Goal: Complete application form

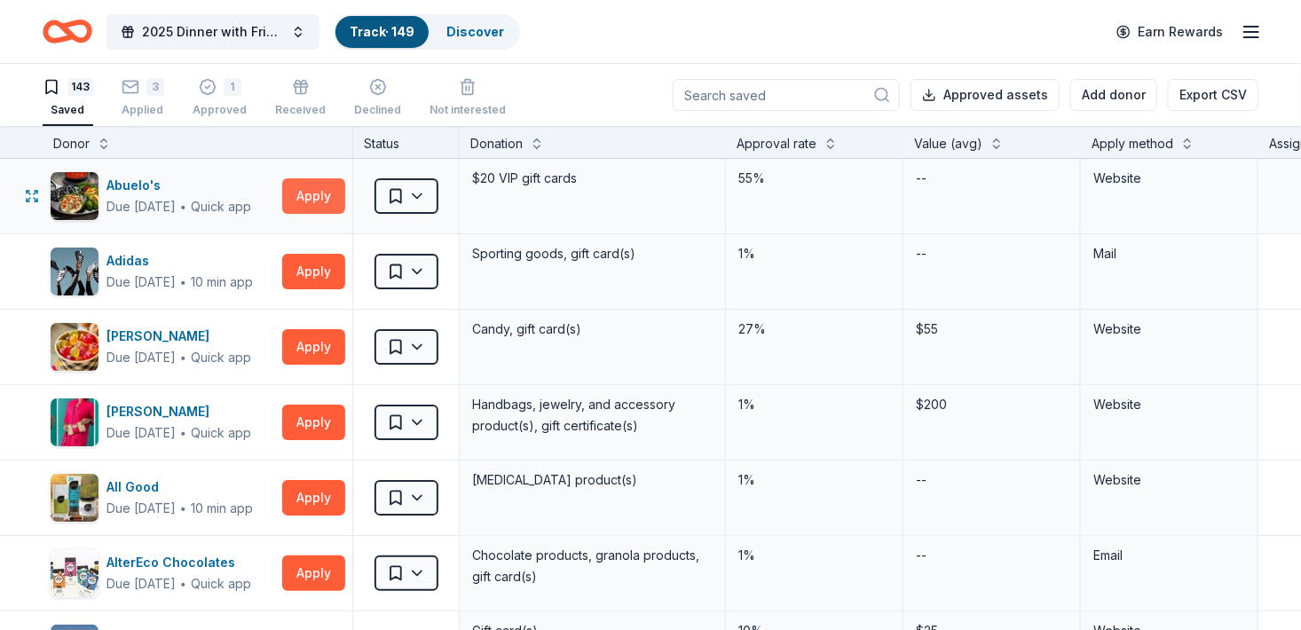
click at [299, 193] on button "Apply" at bounding box center [313, 195] width 63 height 35
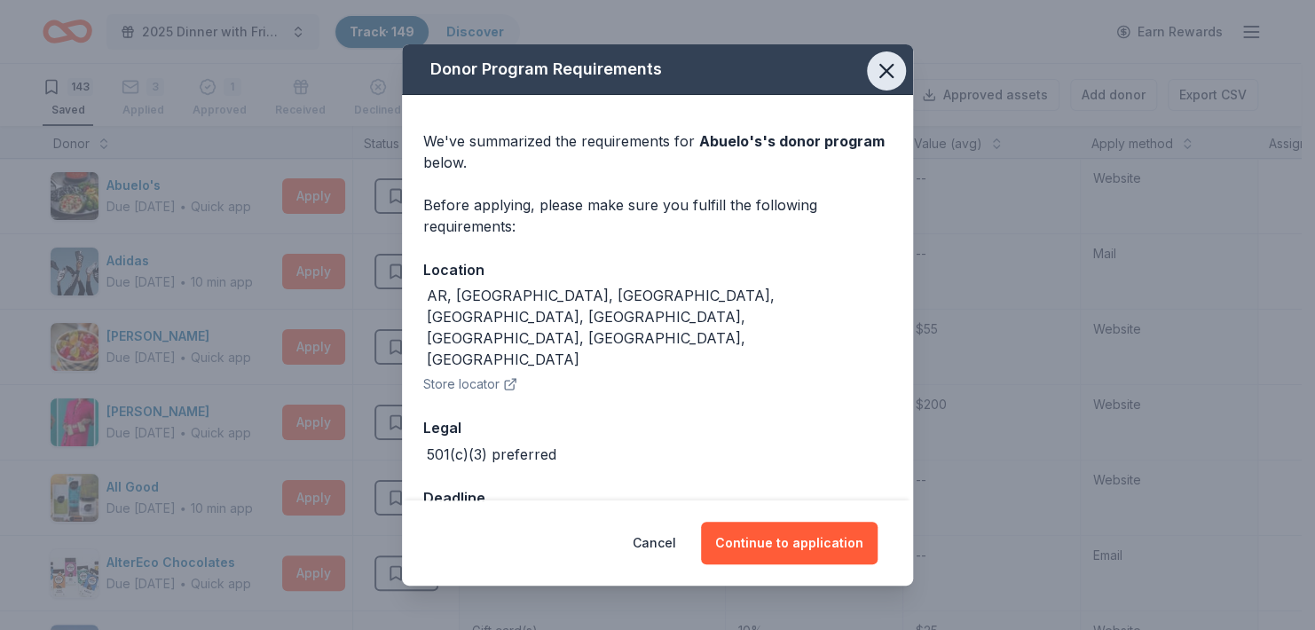
click at [896, 67] on icon "button" at bounding box center [886, 71] width 25 height 25
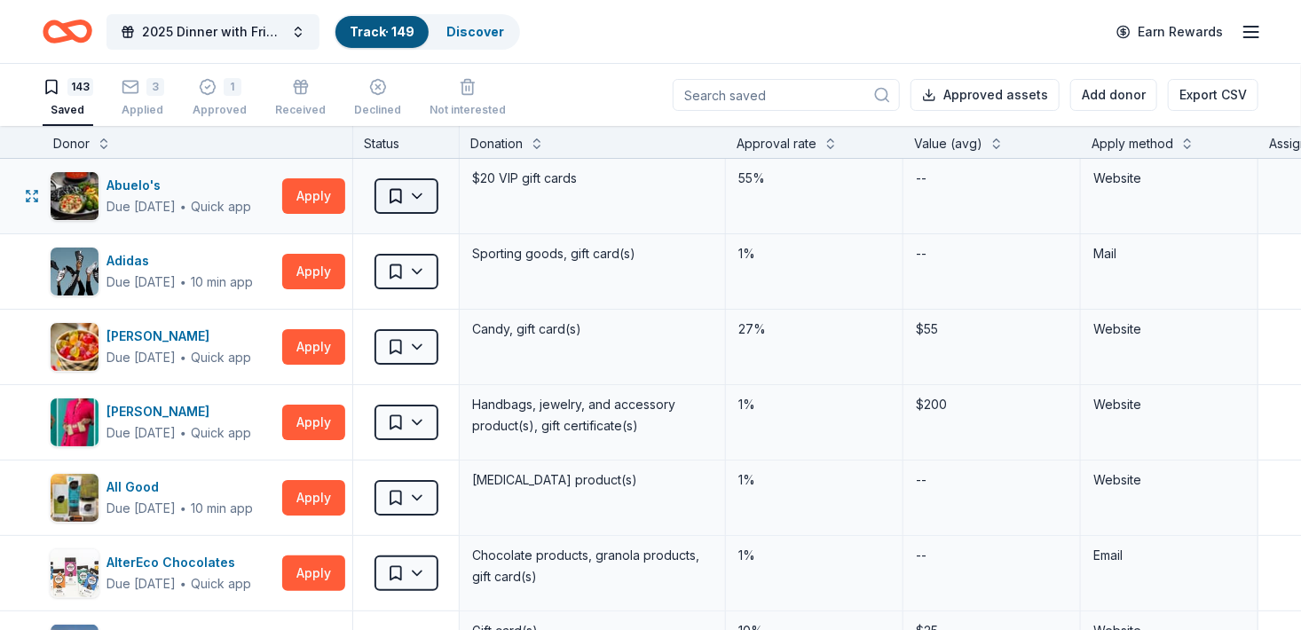
click at [417, 197] on html "2025 Dinner with Friends Track · 149 Discover Earn Rewards 143 Saved 3 Applied …" at bounding box center [650, 315] width 1301 height 630
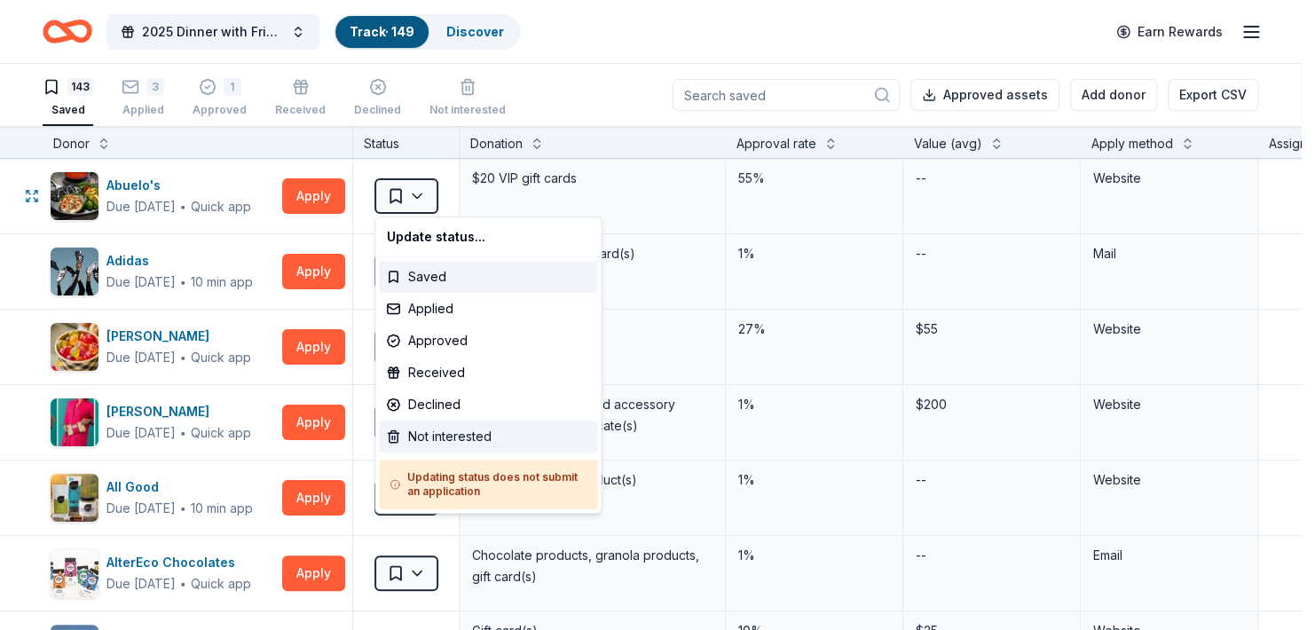
click at [421, 435] on div "Not interested" at bounding box center [488, 437] width 218 height 32
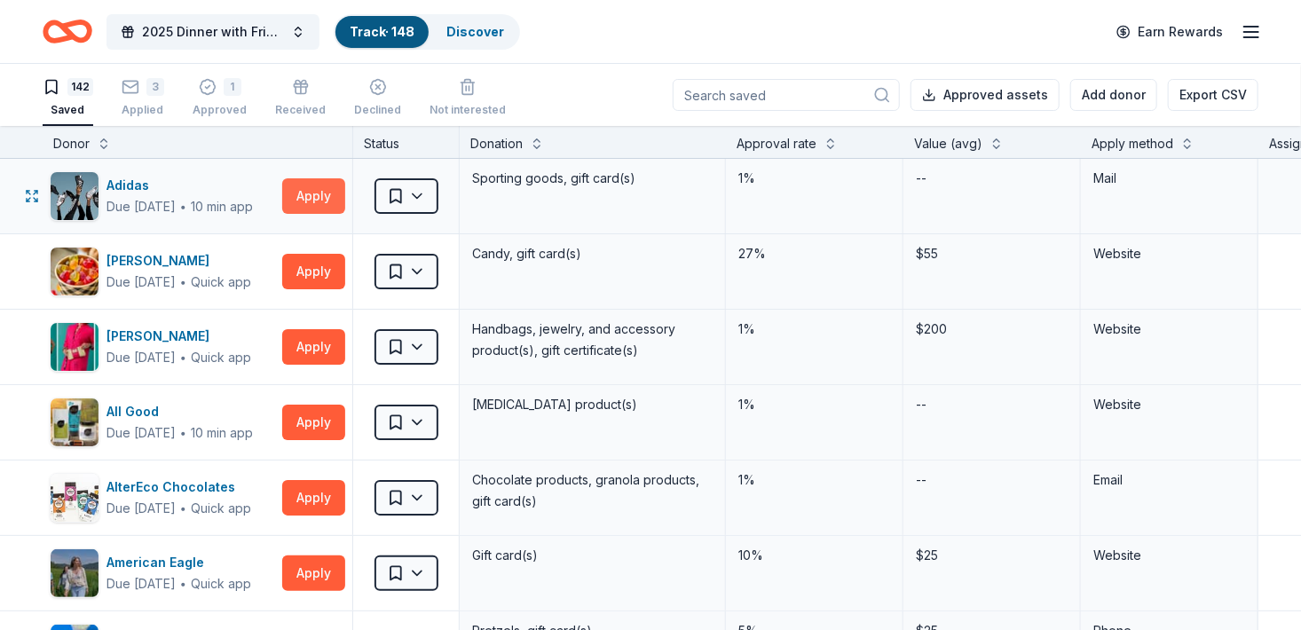
click at [317, 194] on button "Apply" at bounding box center [313, 195] width 63 height 35
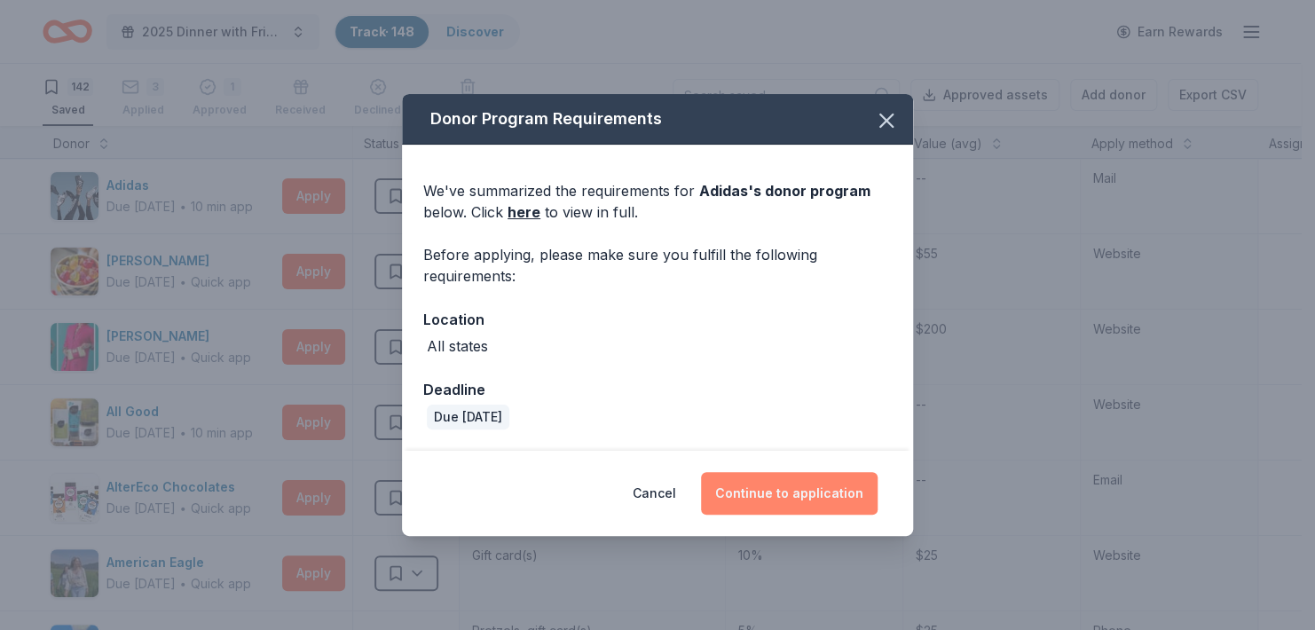
click at [772, 495] on button "Continue to application" at bounding box center [789, 493] width 177 height 43
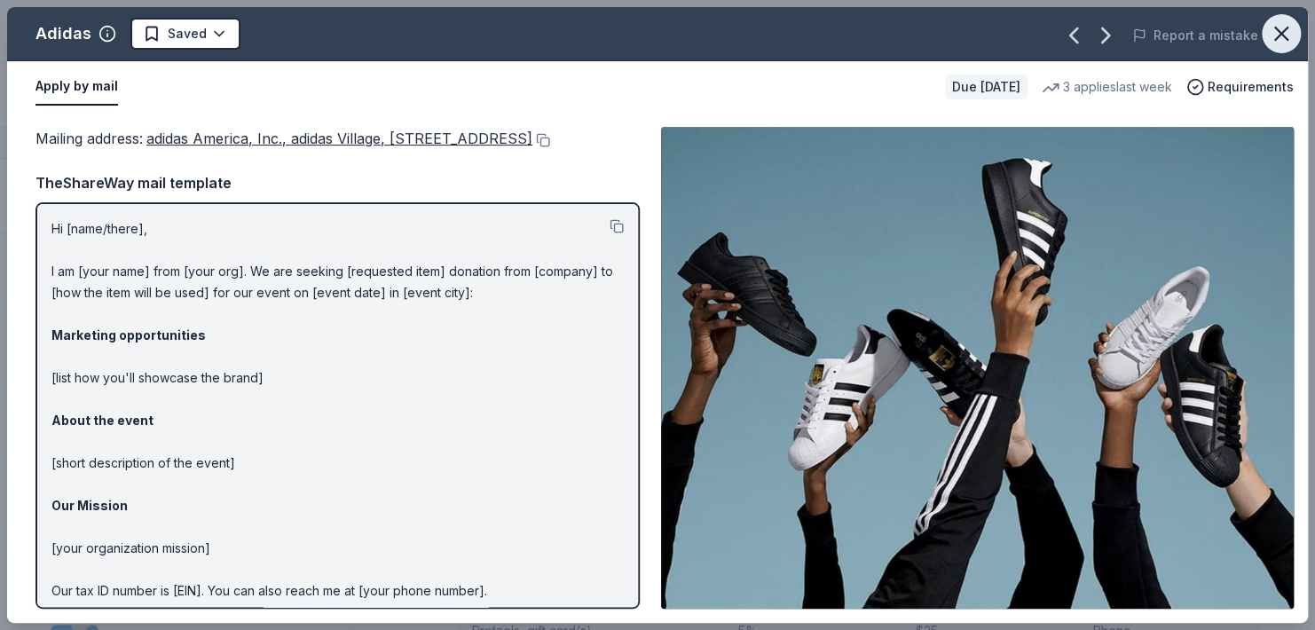
click at [1290, 37] on icon "button" at bounding box center [1281, 33] width 25 height 25
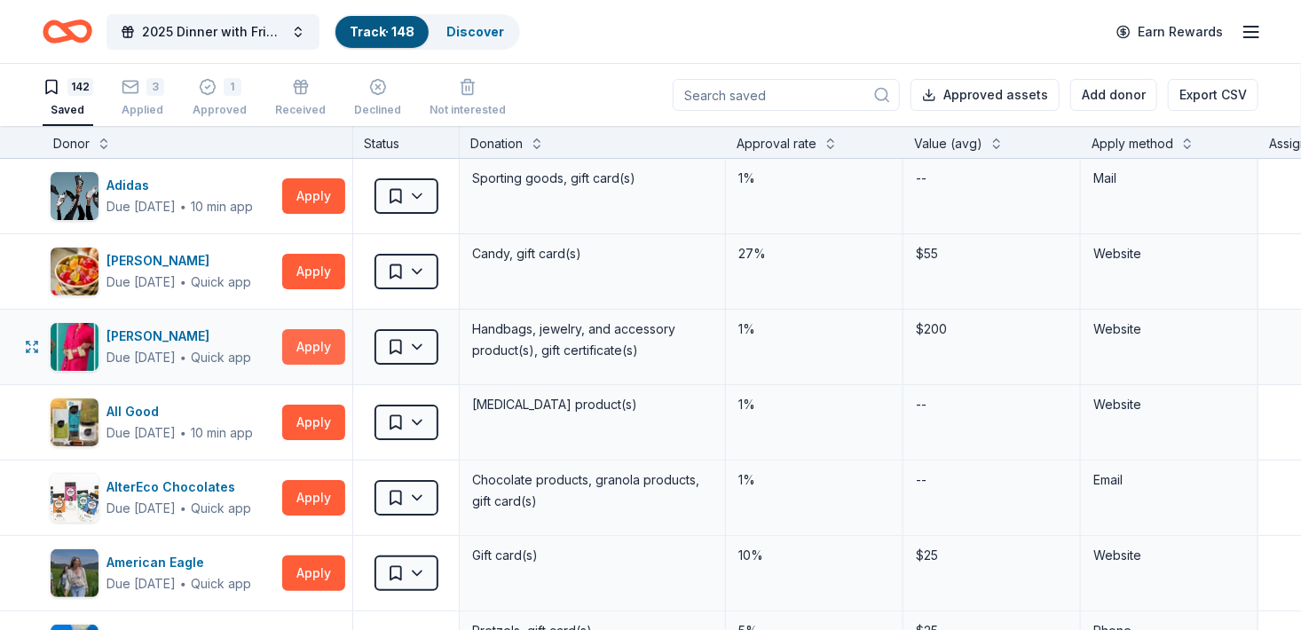
click at [296, 351] on button "Apply" at bounding box center [313, 346] width 63 height 35
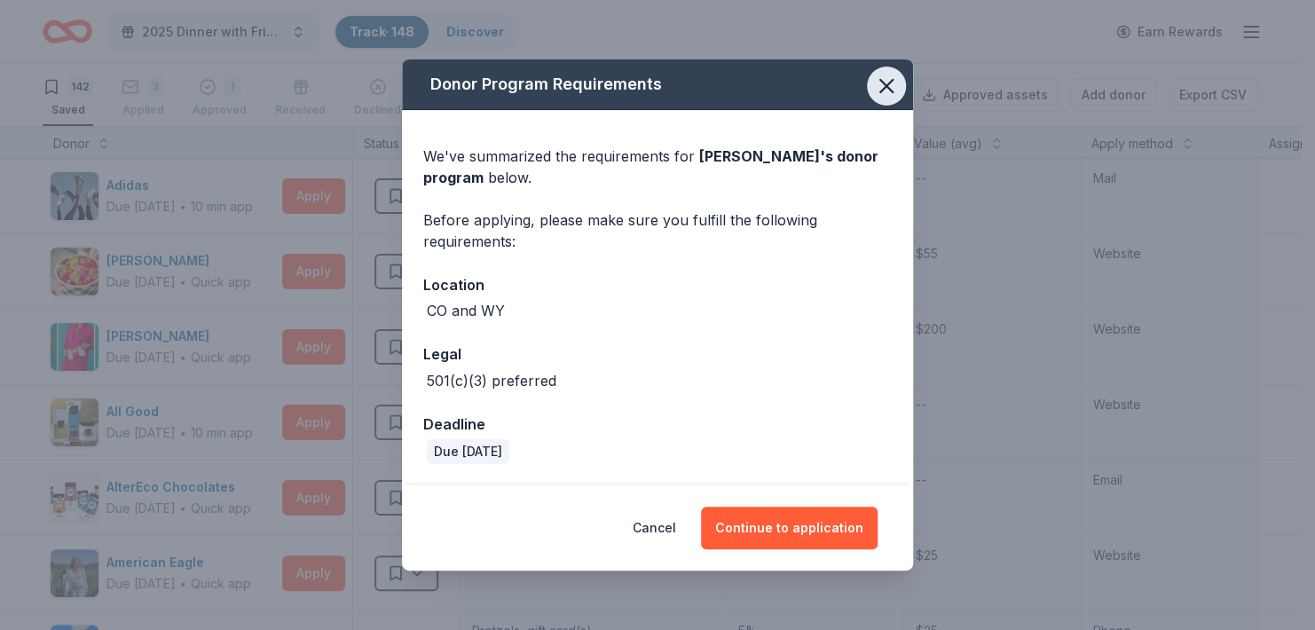
click at [876, 87] on icon "button" at bounding box center [886, 86] width 25 height 25
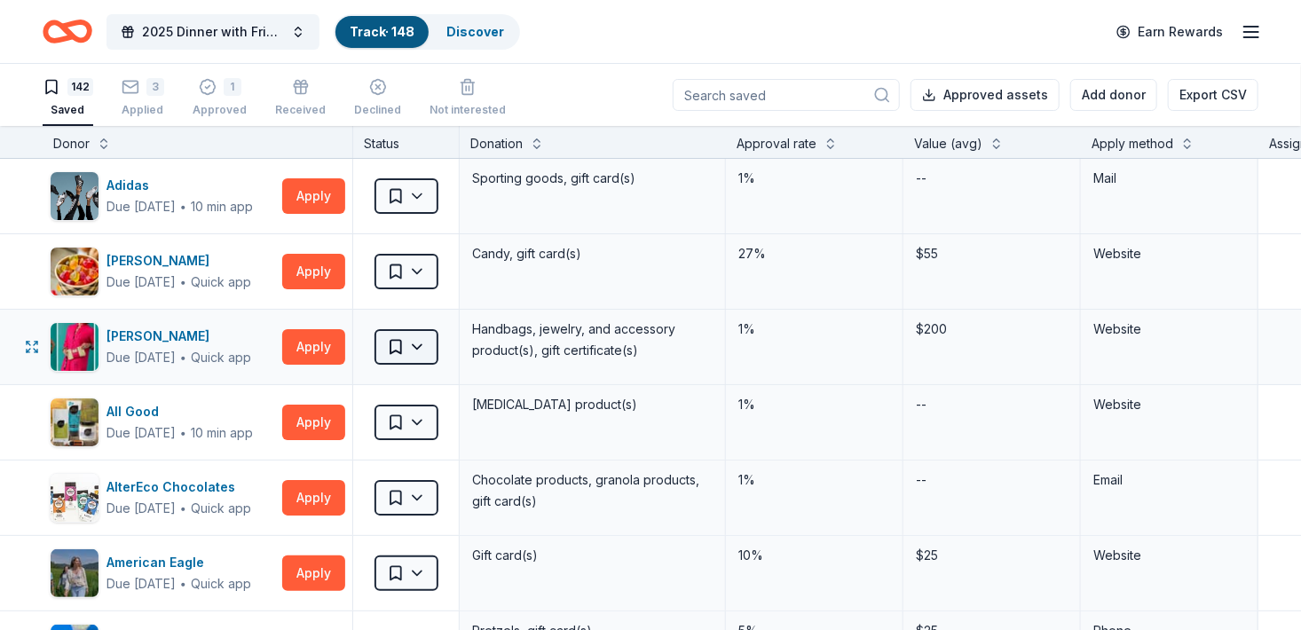
click at [416, 338] on html "2025 Dinner with Friends Track · 148 Discover Earn Rewards 142 Saved 3 Applied …" at bounding box center [650, 315] width 1301 height 630
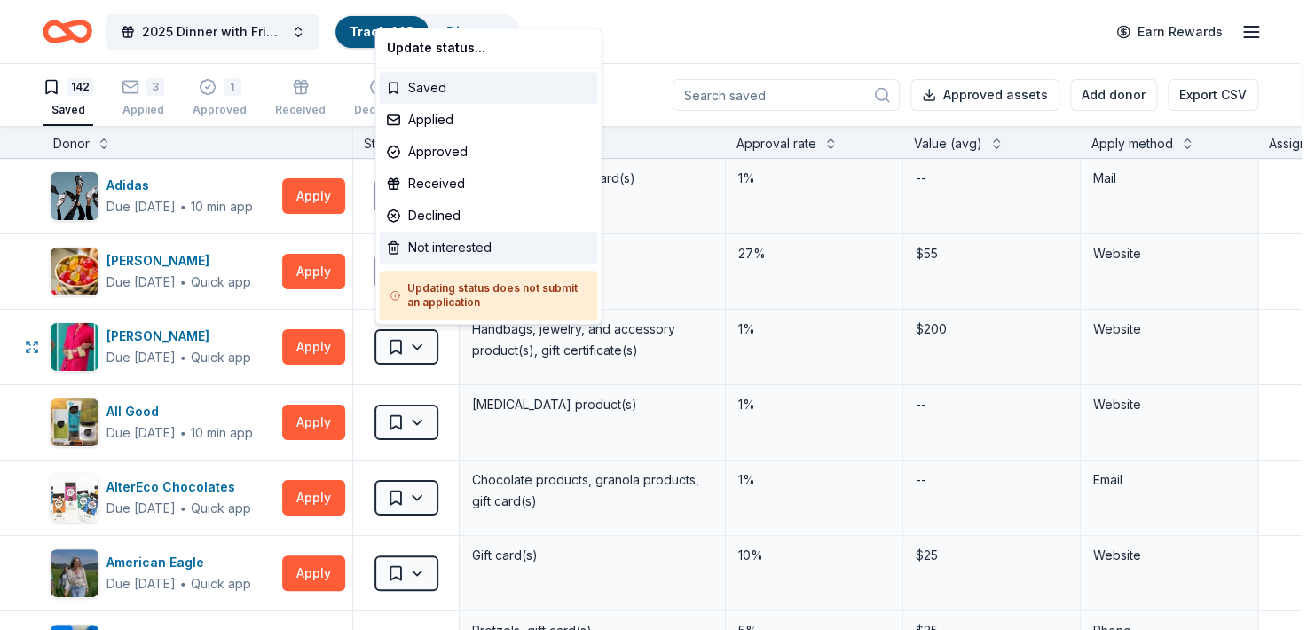
click at [427, 252] on div "Not interested" at bounding box center [488, 248] width 218 height 32
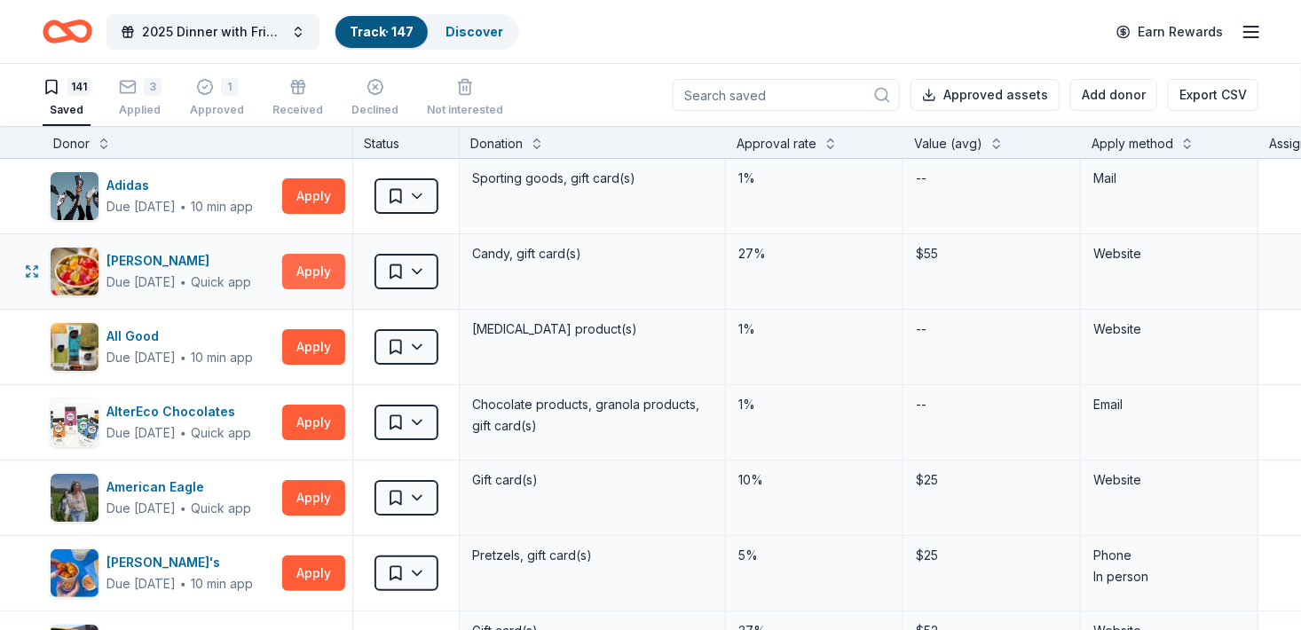
click at [304, 266] on button "Apply" at bounding box center [313, 271] width 63 height 35
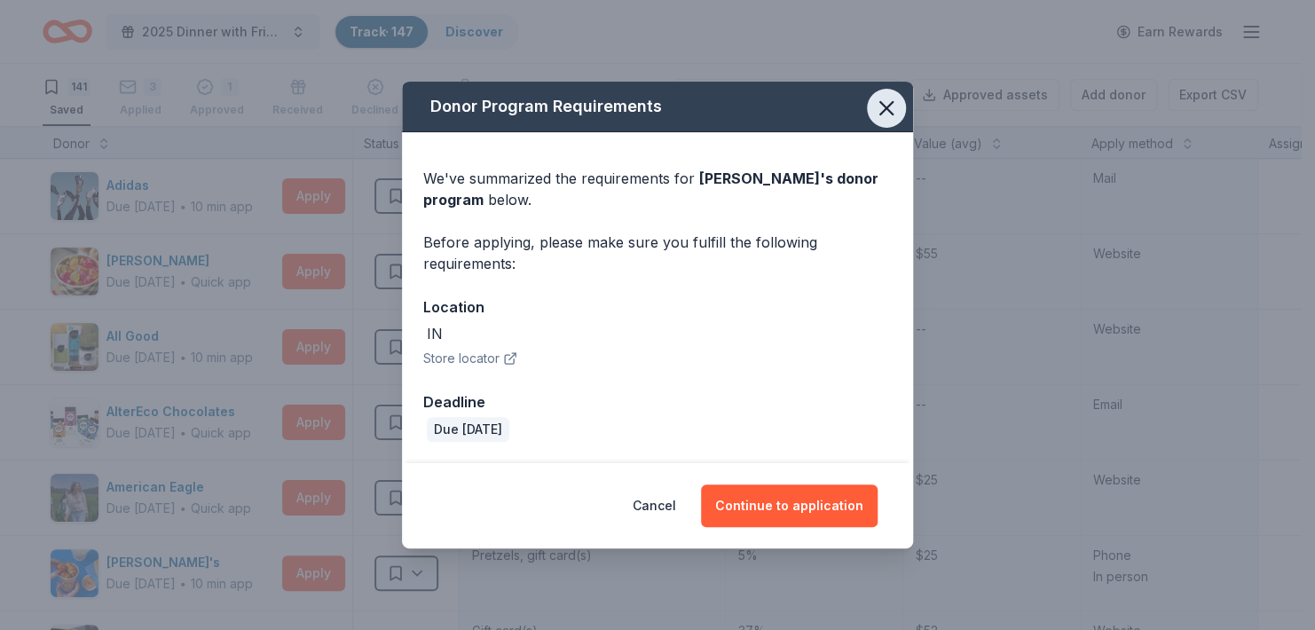
click at [885, 110] on icon "button" at bounding box center [886, 108] width 12 height 12
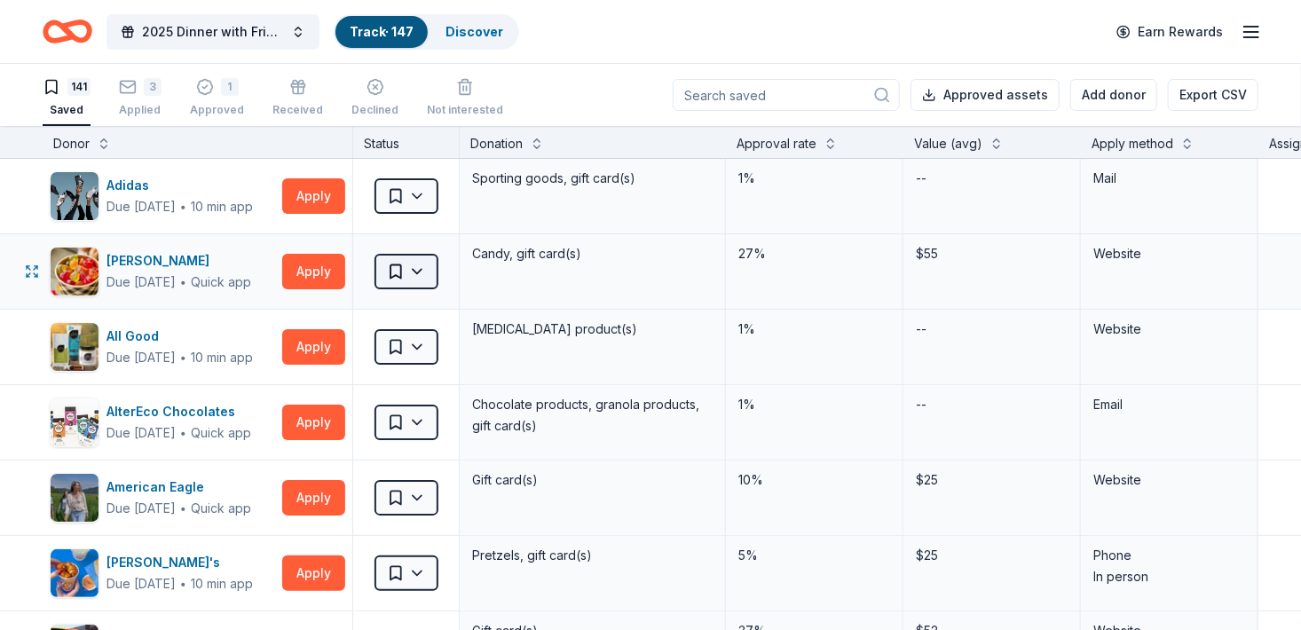
click at [425, 264] on html "2025 Dinner with Friends Track · 147 Discover Earn Rewards 141 Saved 3 Applied …" at bounding box center [650, 315] width 1301 height 630
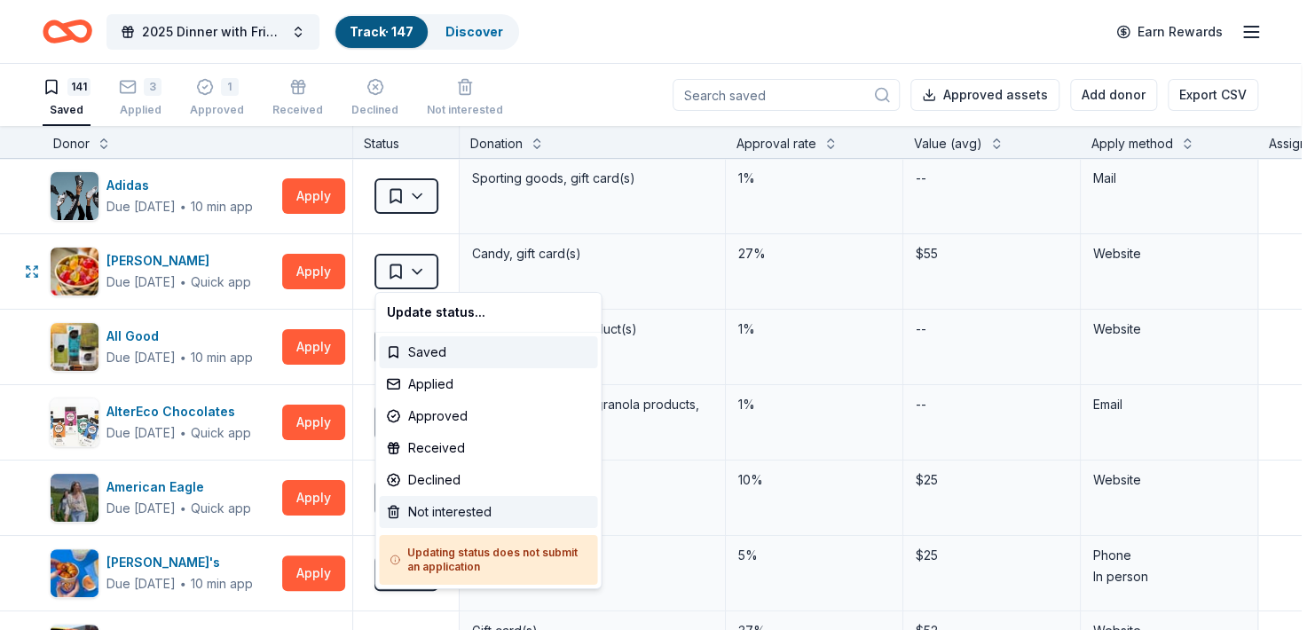
click at [446, 502] on div "Not interested" at bounding box center [488, 512] width 218 height 32
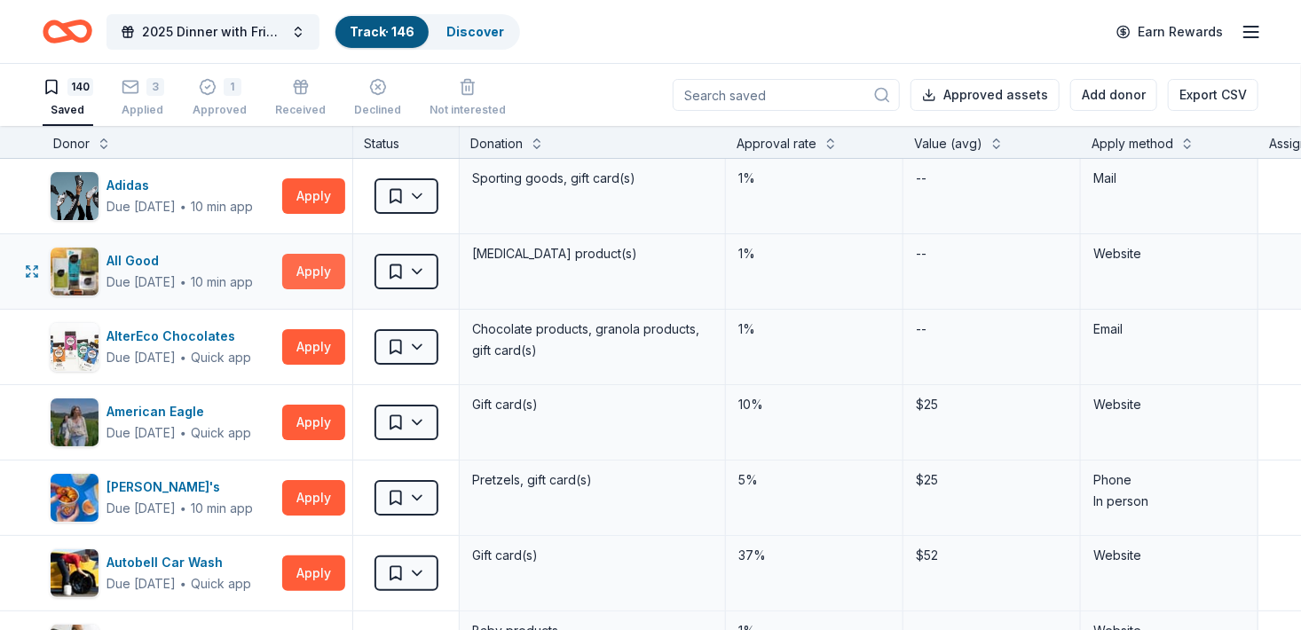
click at [307, 275] on button "Apply" at bounding box center [313, 271] width 63 height 35
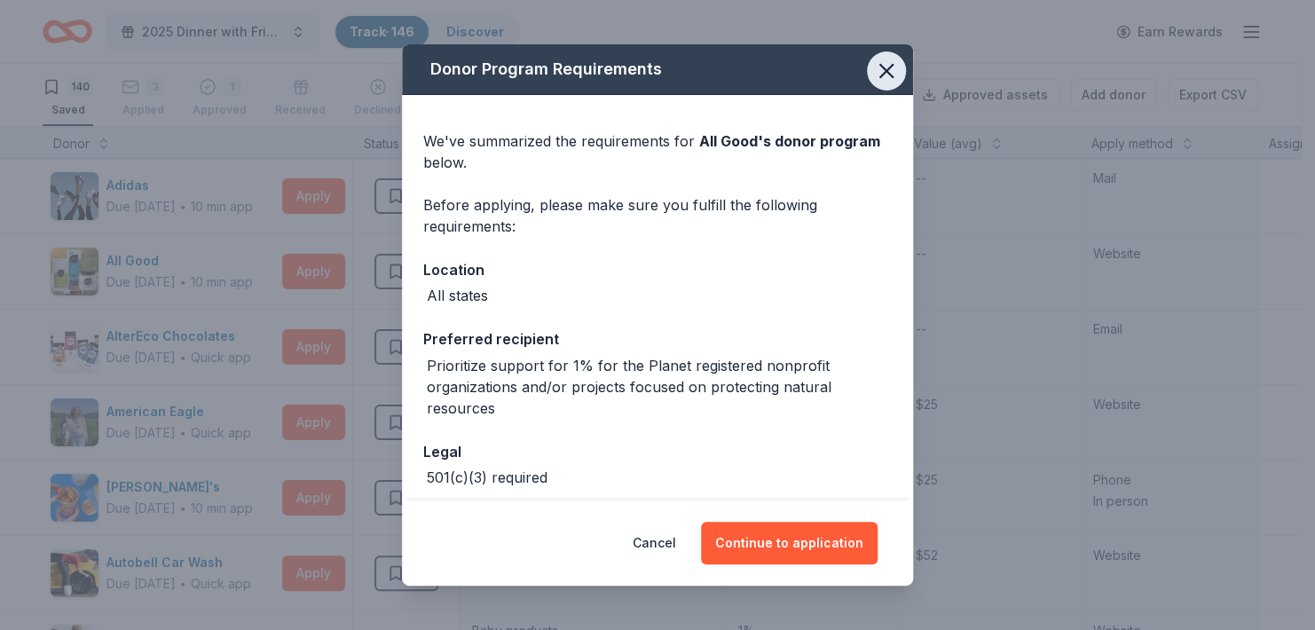
click at [874, 66] on icon "button" at bounding box center [886, 71] width 25 height 25
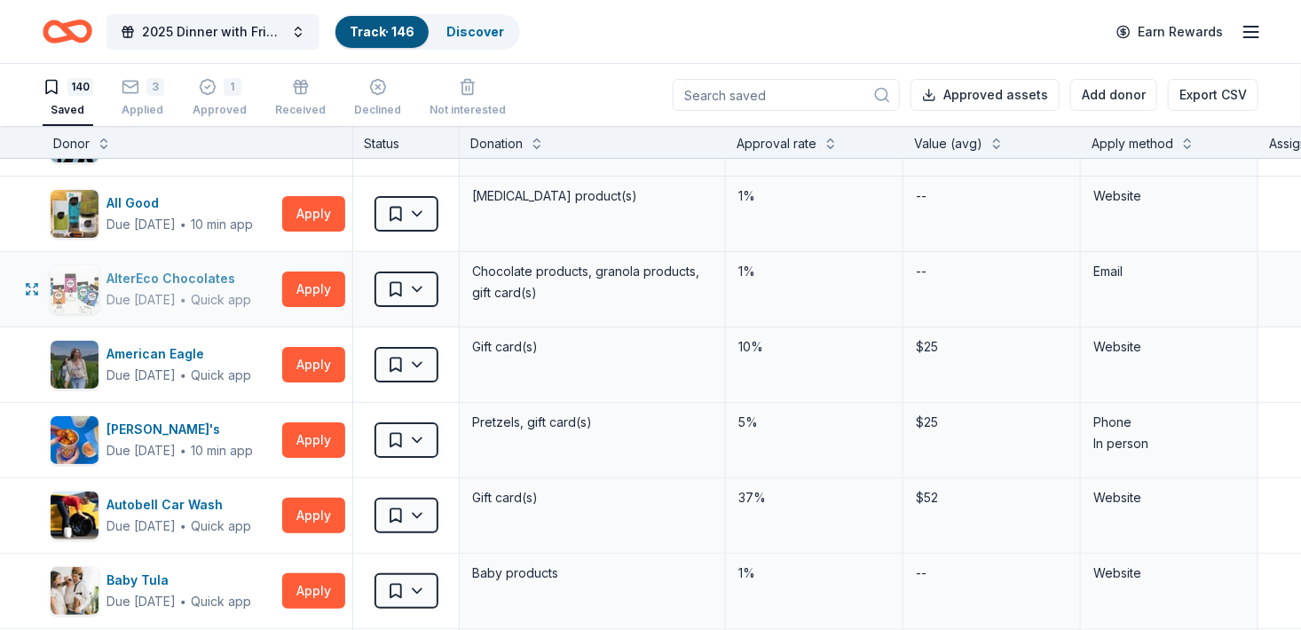
scroll to position [89, 0]
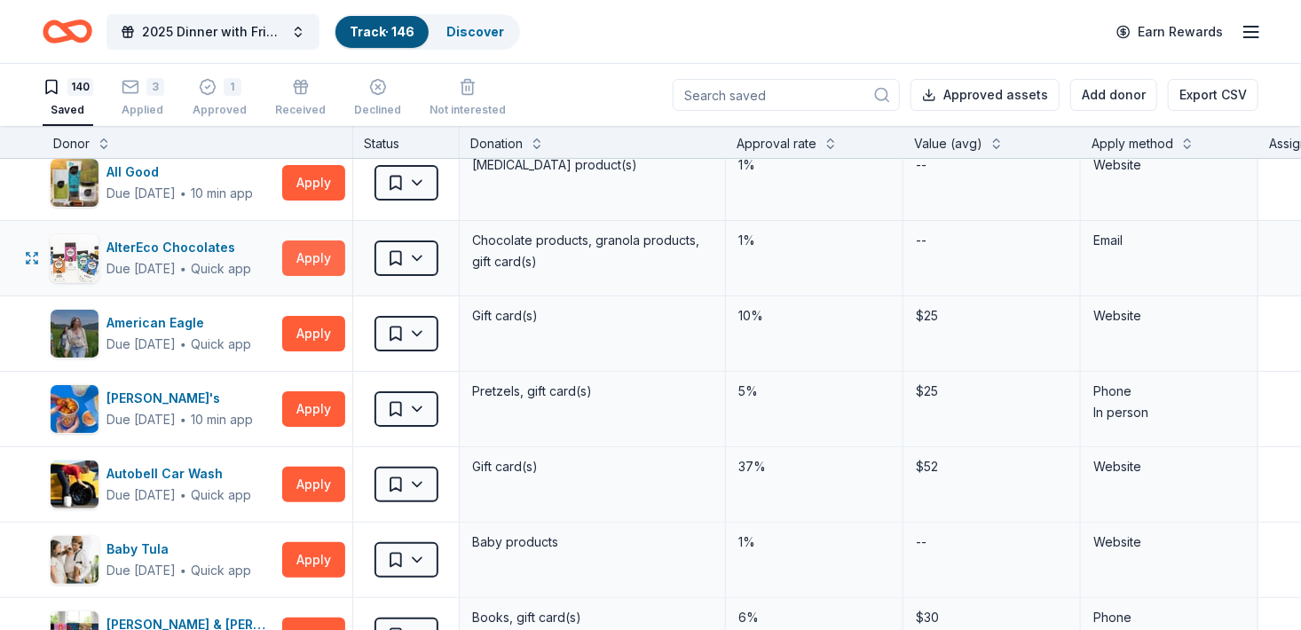
click at [310, 261] on button "Apply" at bounding box center [313, 257] width 63 height 35
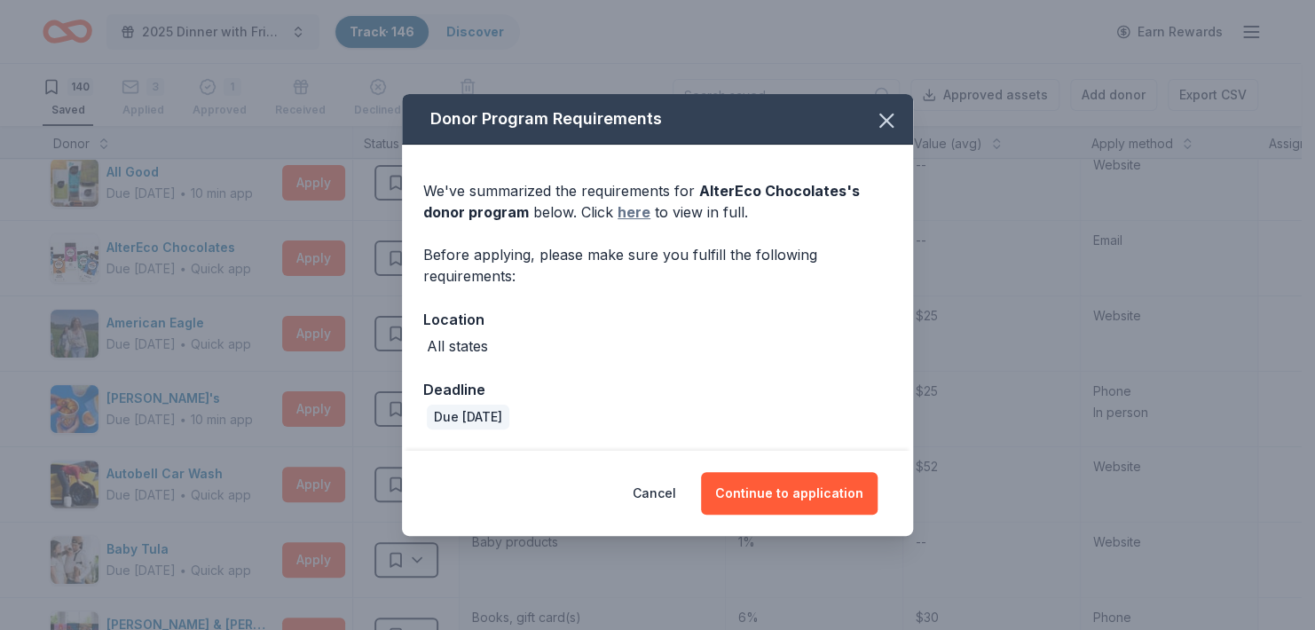
click at [634, 212] on link "here" at bounding box center [634, 211] width 33 height 21
click at [879, 116] on icon "button" at bounding box center [886, 120] width 25 height 25
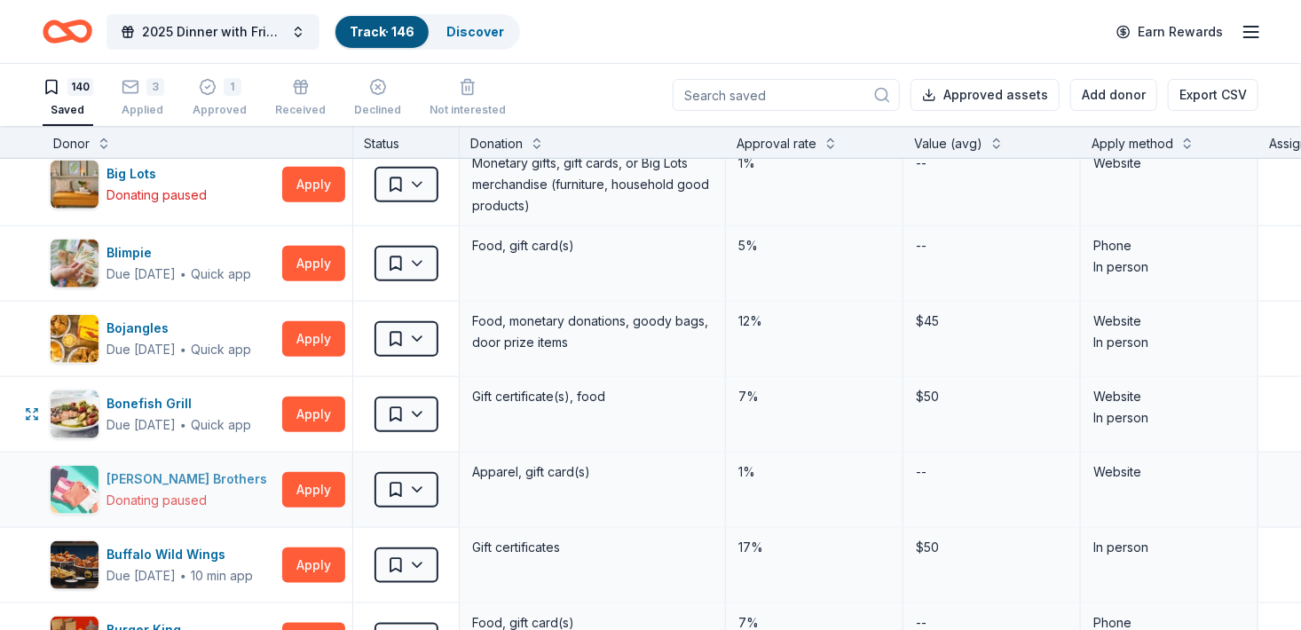
scroll to position [799, 0]
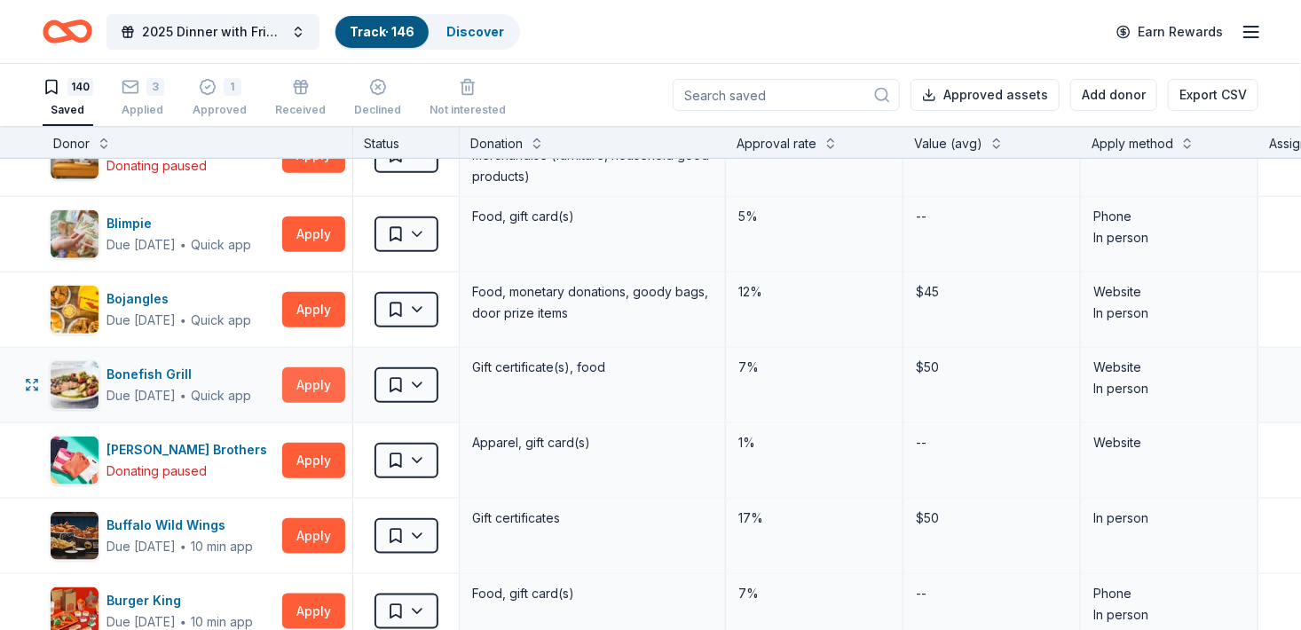
click at [296, 383] on button "Apply" at bounding box center [313, 384] width 63 height 35
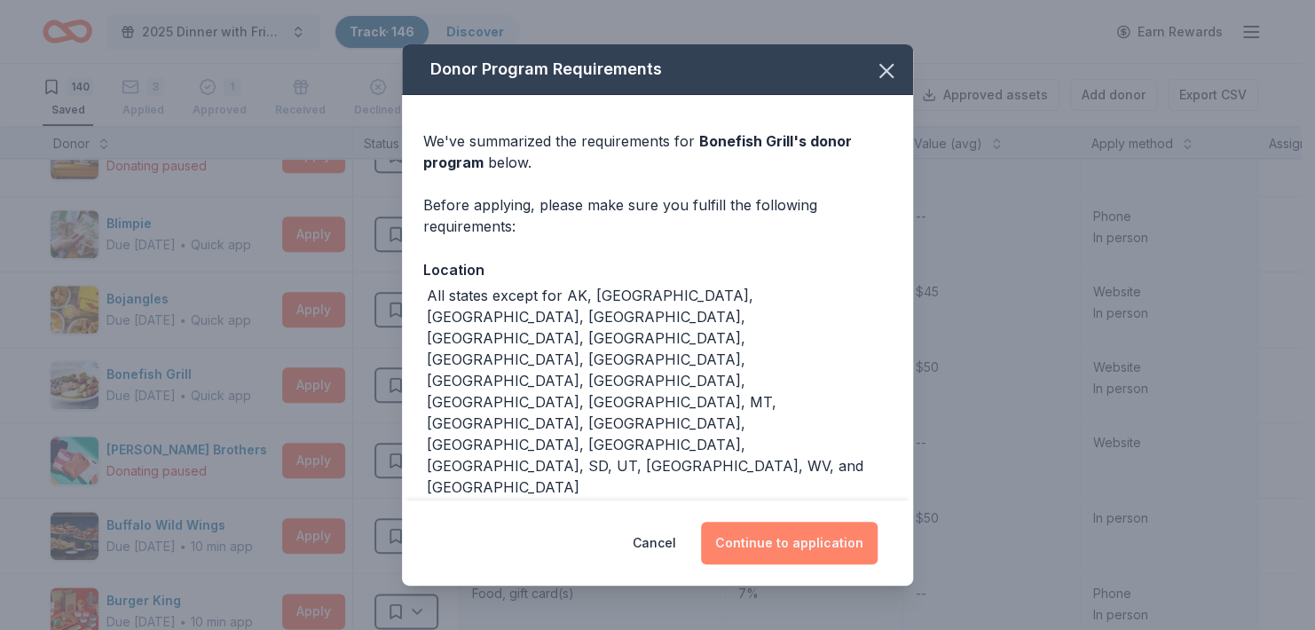
click at [790, 522] on button "Continue to application" at bounding box center [789, 543] width 177 height 43
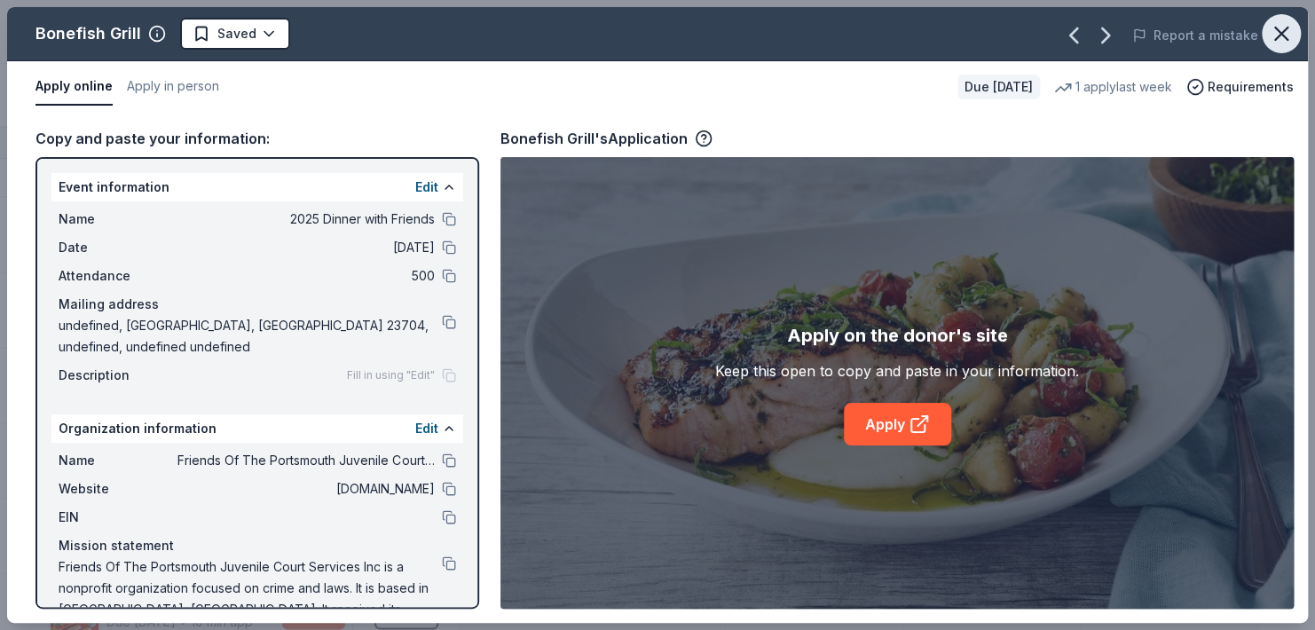
click at [1284, 33] on icon "button" at bounding box center [1281, 33] width 25 height 25
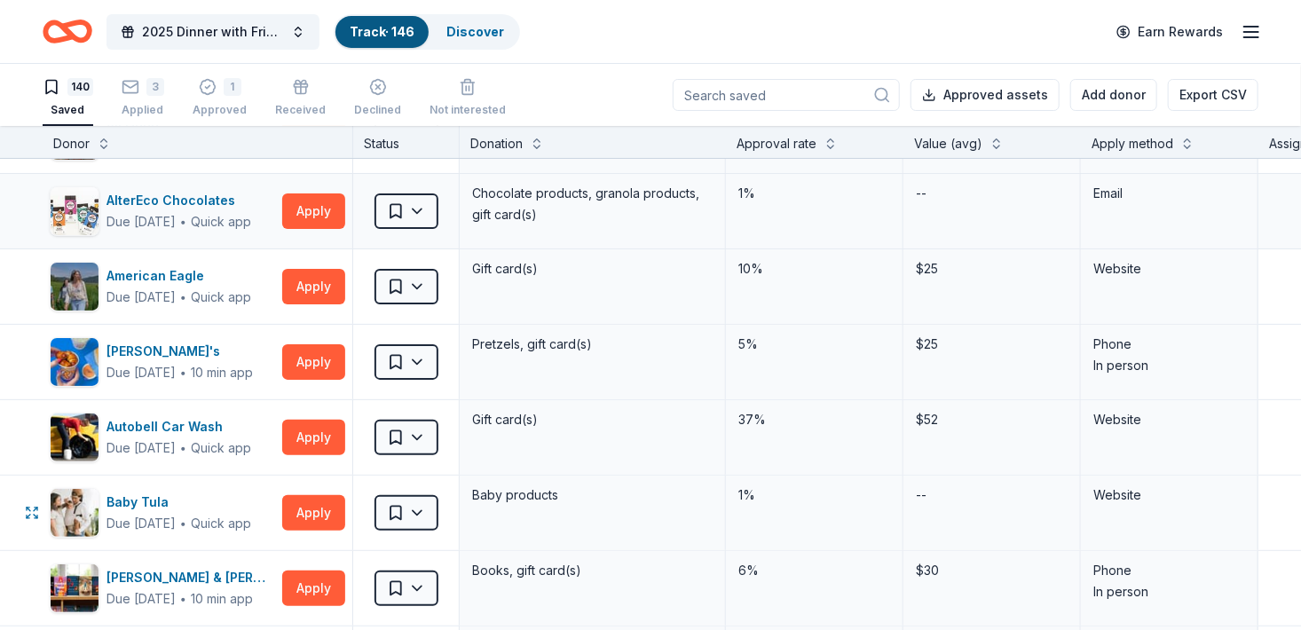
scroll to position [0, 0]
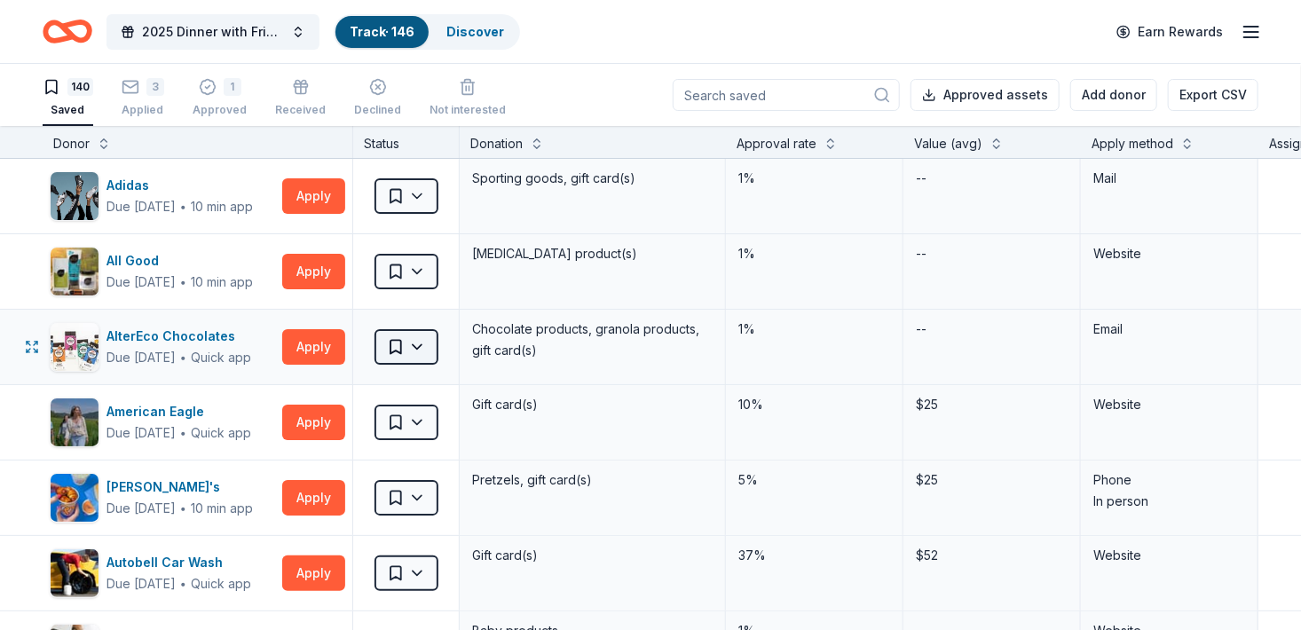
click at [429, 338] on html "2025 Dinner with Friends Track · 146 Discover Earn Rewards 140 Saved 3 Applied …" at bounding box center [650, 315] width 1301 height 630
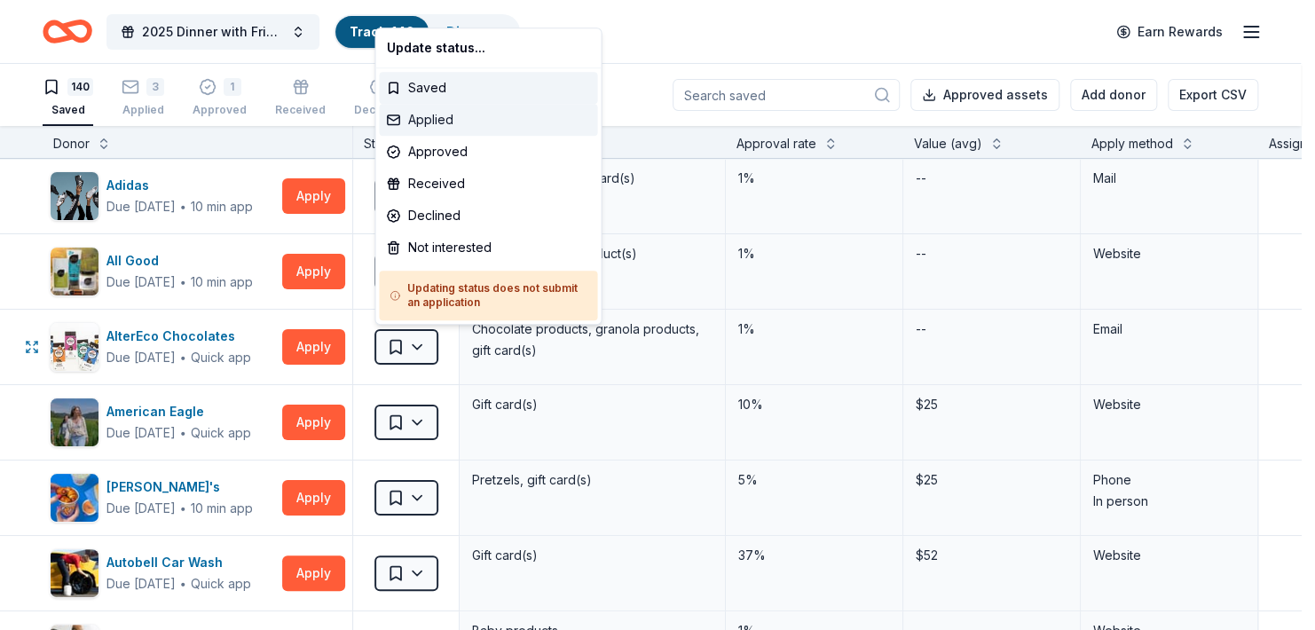
click at [426, 122] on div "Applied" at bounding box center [488, 120] width 218 height 32
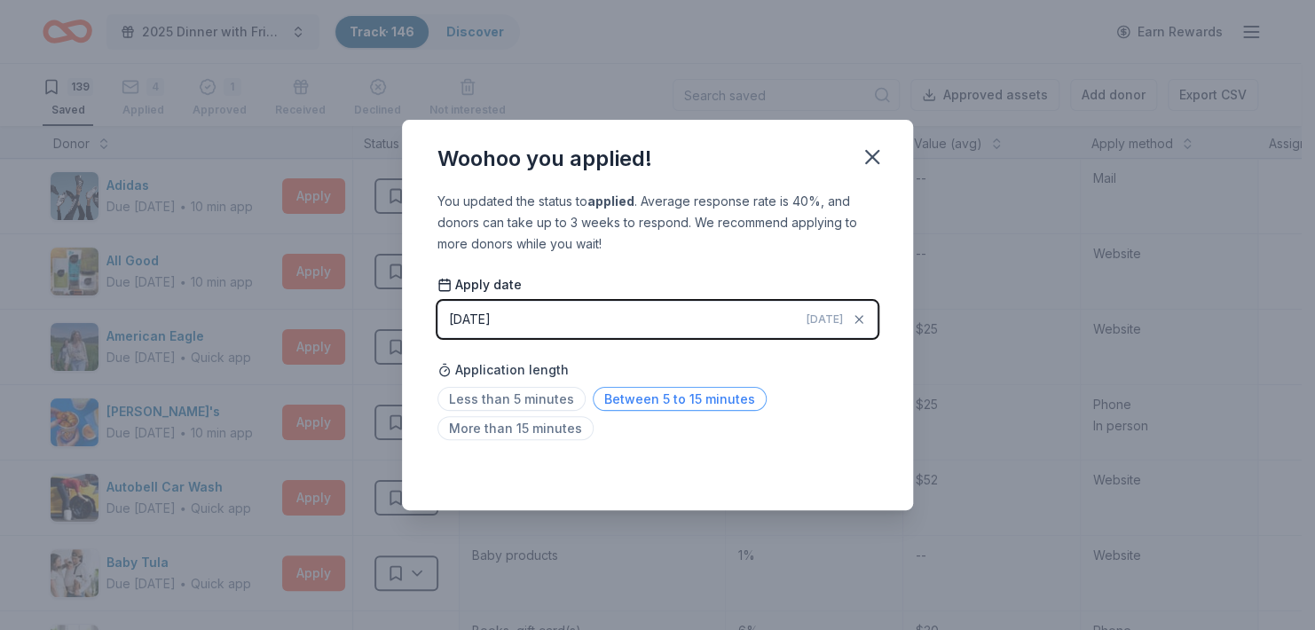
click at [593, 400] on span "Between 5 to 15 minutes" at bounding box center [680, 399] width 174 height 24
click at [867, 155] on icon "button" at bounding box center [872, 157] width 25 height 25
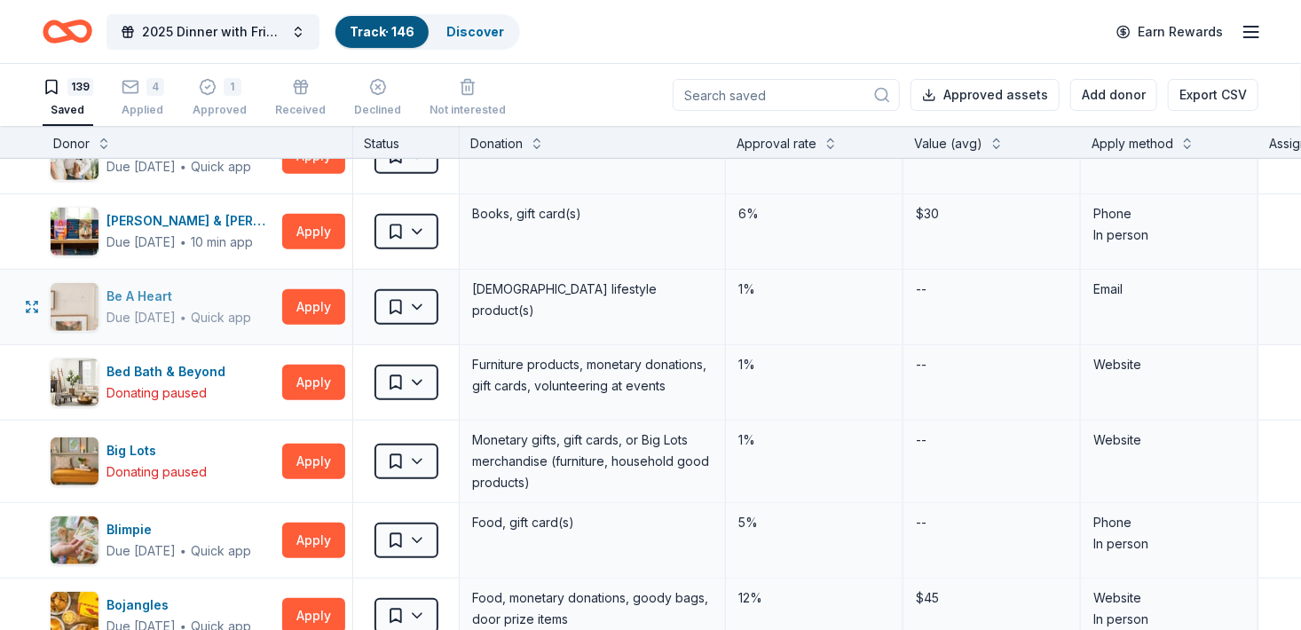
scroll to position [532, 0]
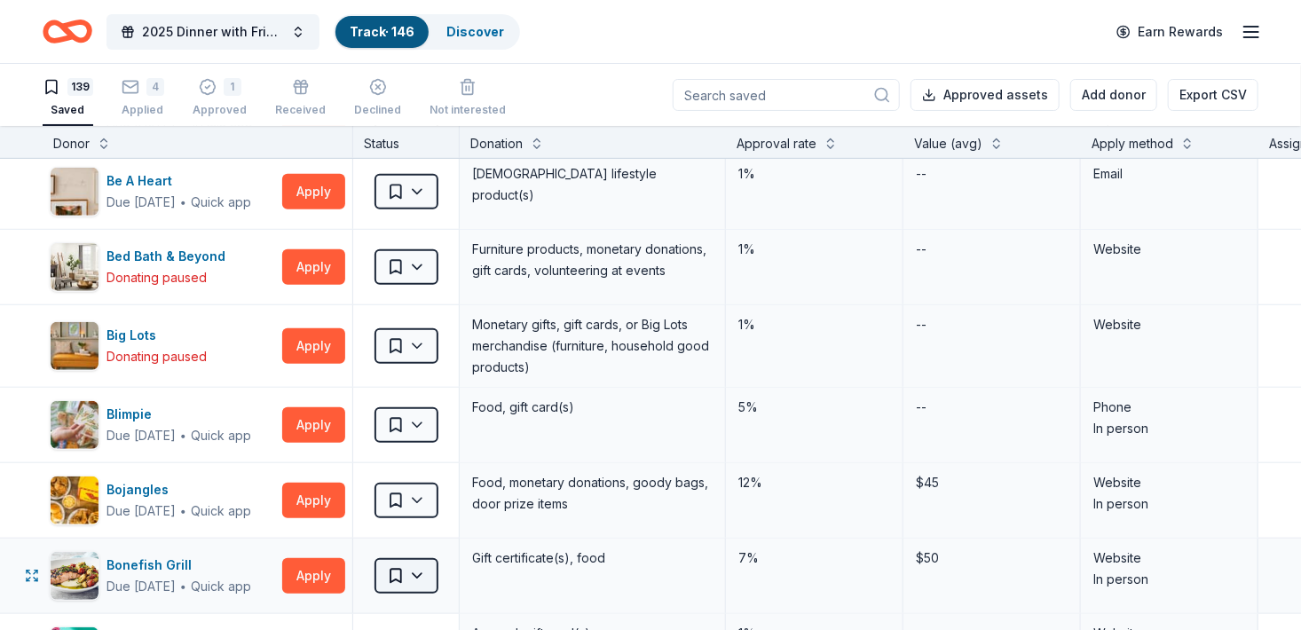
click at [427, 571] on html "2025 Dinner with Friends Track · 146 Discover Earn Rewards 139 Saved 4 Applied …" at bounding box center [650, 315] width 1301 height 630
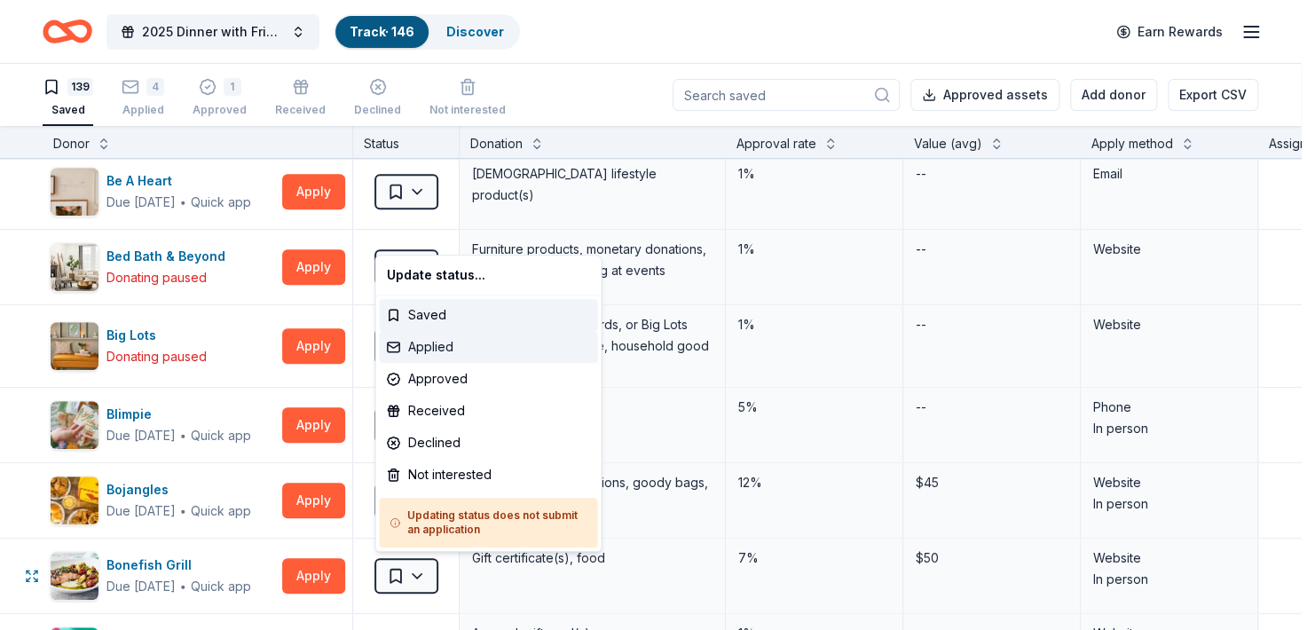
click at [422, 347] on div "Applied" at bounding box center [488, 347] width 218 height 32
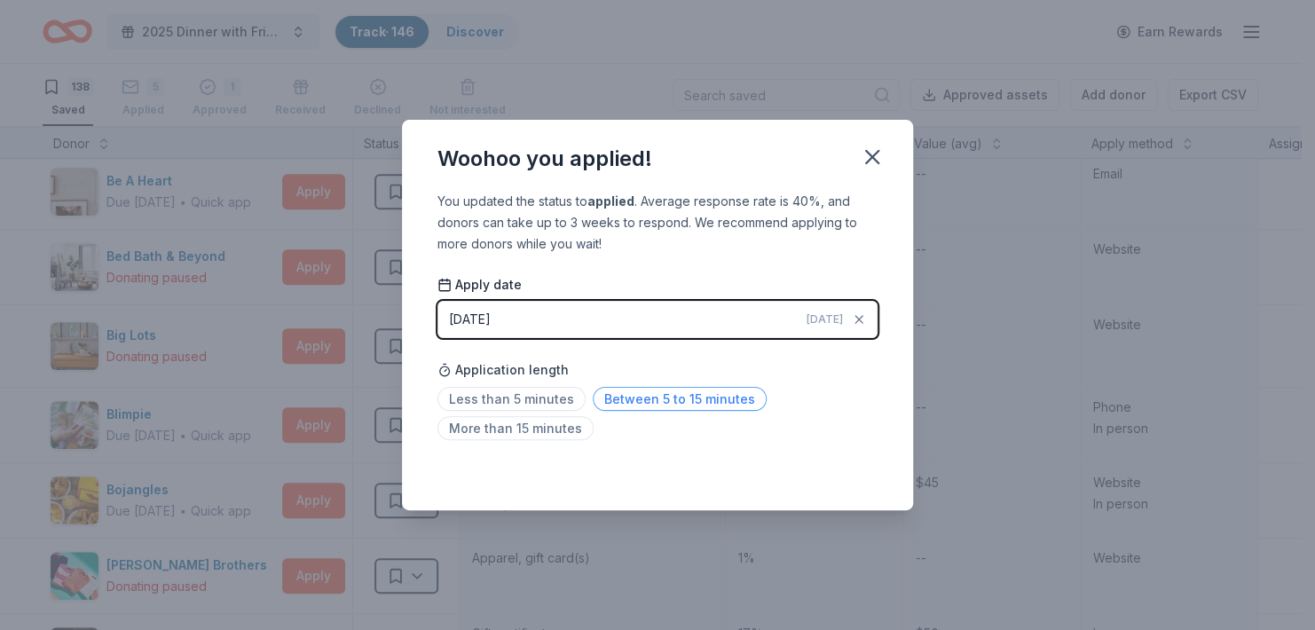
click at [602, 398] on span "Between 5 to 15 minutes" at bounding box center [680, 399] width 174 height 24
click at [876, 151] on icon "button" at bounding box center [872, 157] width 25 height 25
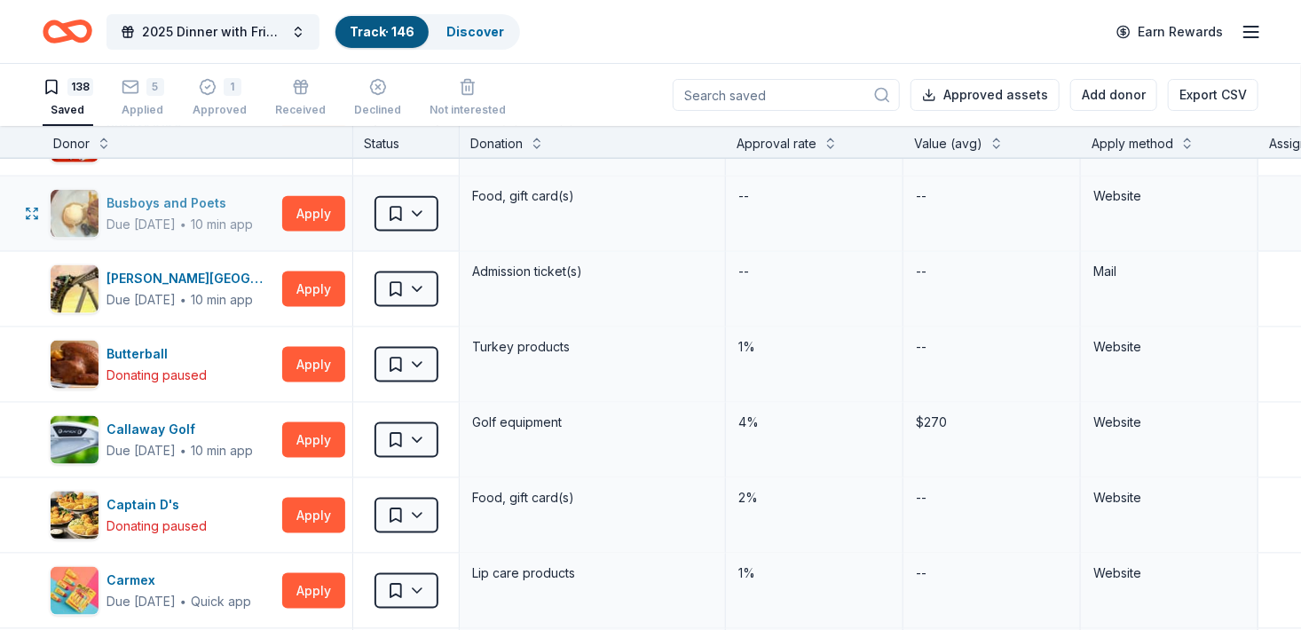
scroll to position [1154, 0]
